Goal: Go to known website: Go to known website

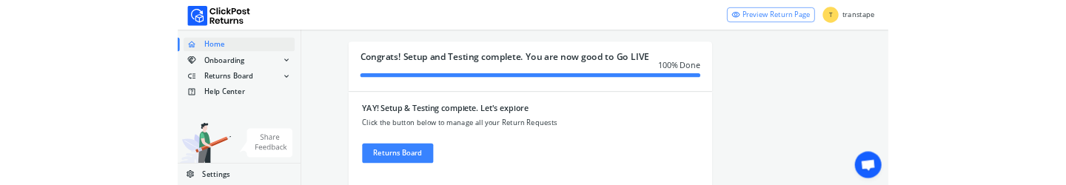
scroll to position [110, 0]
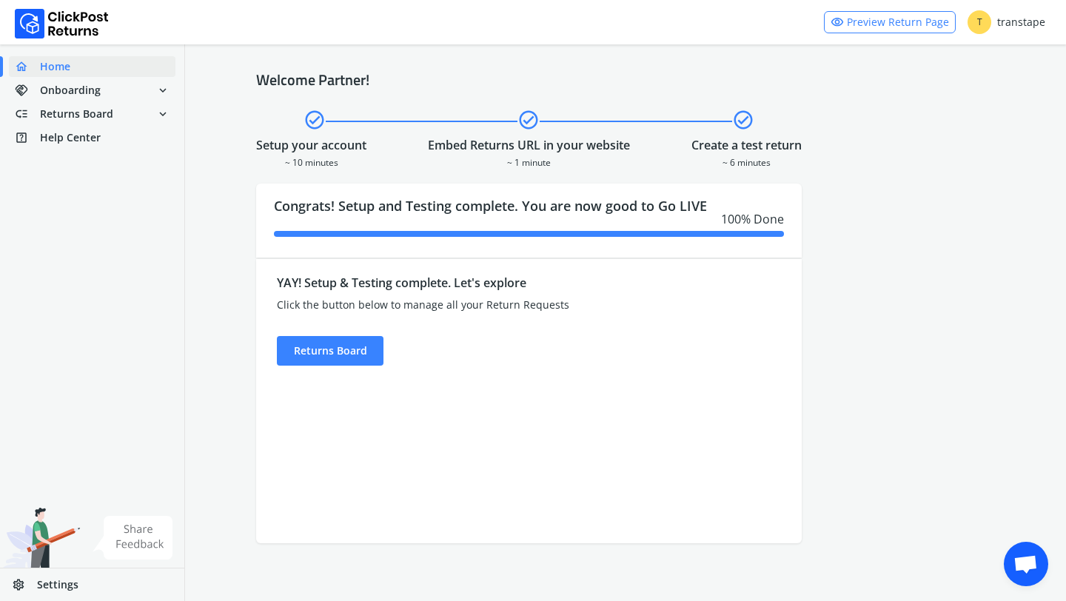
click at [532, 101] on div "Welcome Partner! check_circle check_circle check_circle Setup your account ~ 10…" at bounding box center [625, 306] width 881 height 525
click at [206, 27] on div "visibility Preview Return Page T transtape" at bounding box center [533, 22] width 1066 height 44
